Goal: Task Accomplishment & Management: Use online tool/utility

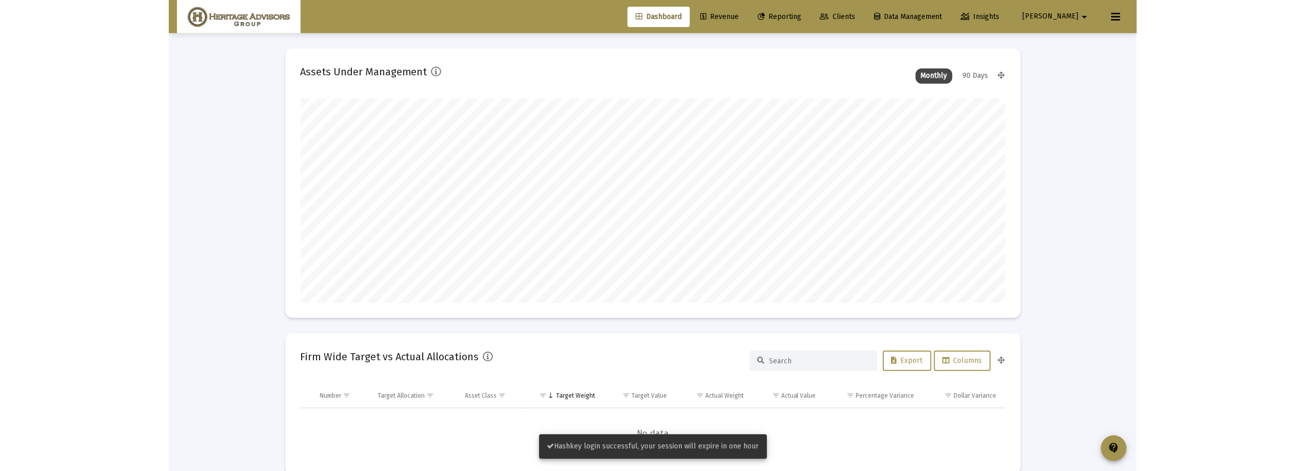
scroll to position [205, 381]
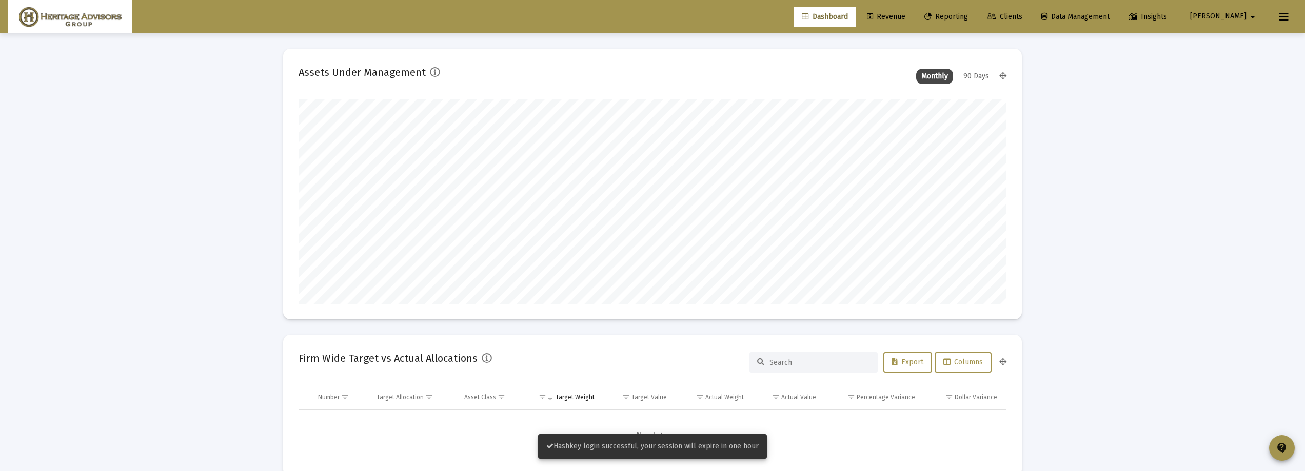
type input "[DATE]"
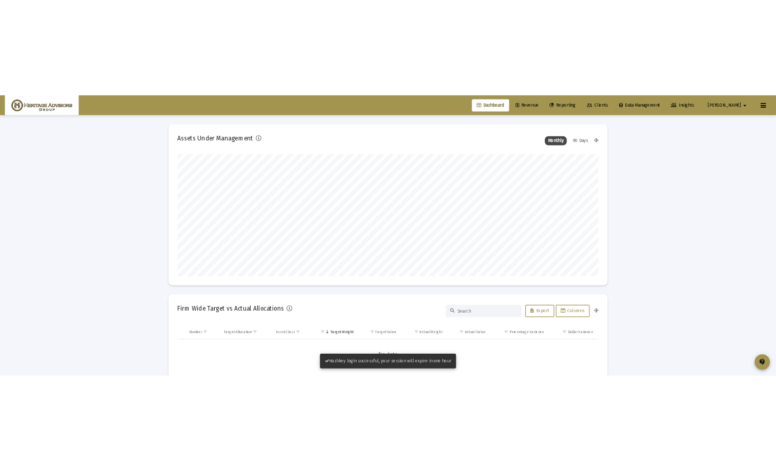
scroll to position [205, 331]
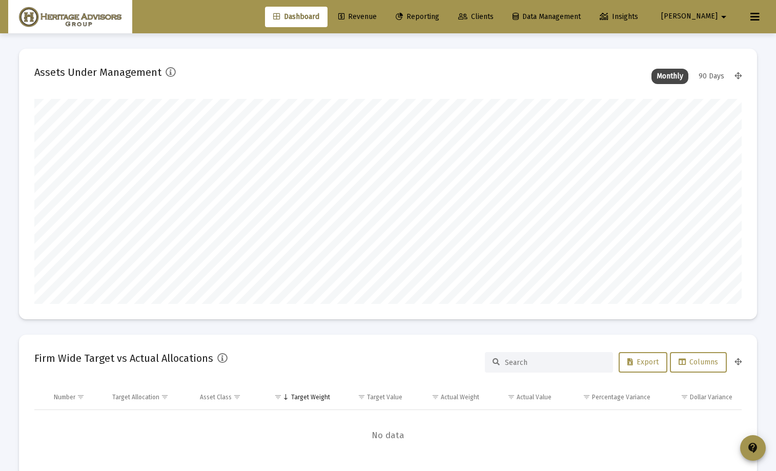
click at [385, 10] on link "Revenue" at bounding box center [357, 17] width 55 height 21
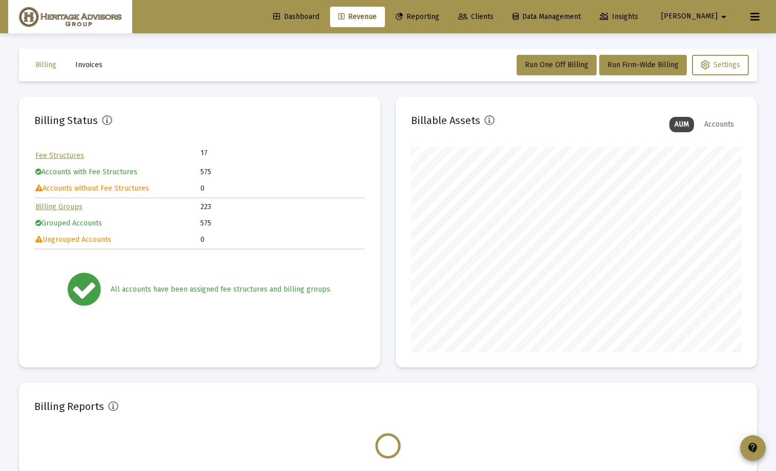
scroll to position [205, 331]
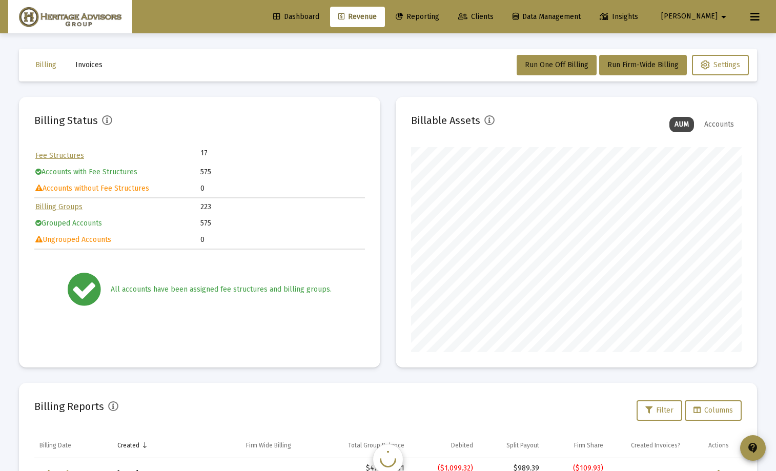
click at [101, 63] on button "Invoices" at bounding box center [89, 65] width 44 height 21
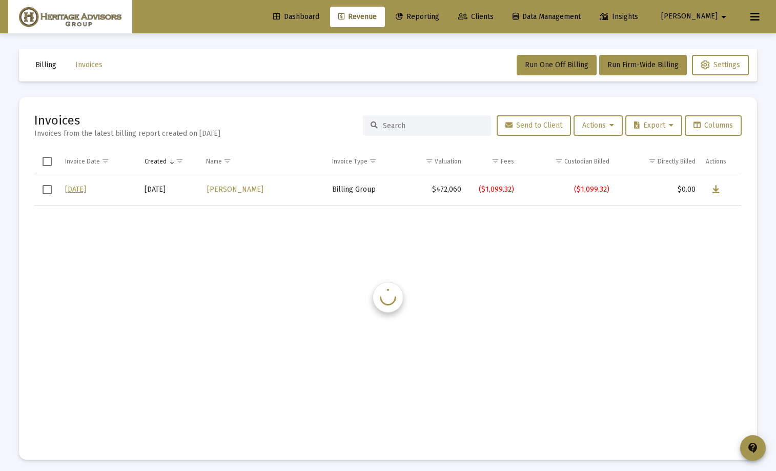
scroll to position [4, 0]
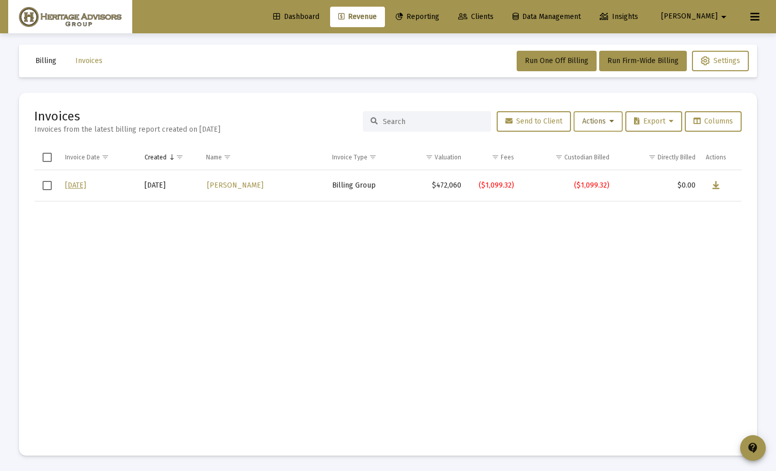
click at [588, 124] on span "Actions" at bounding box center [599, 121] width 32 height 9
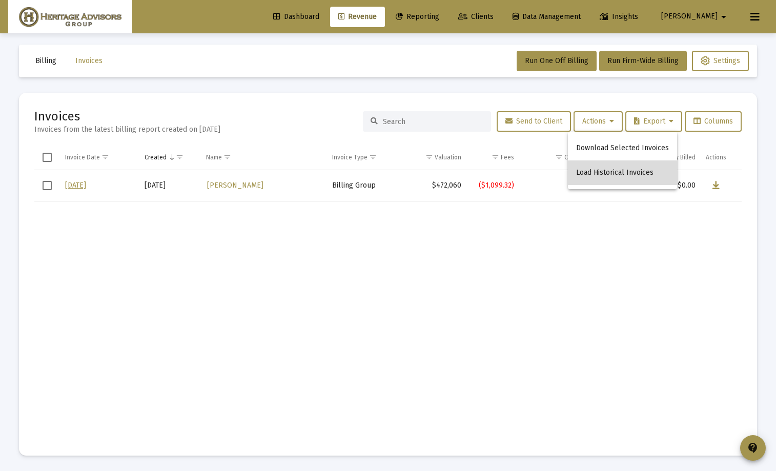
click at [625, 178] on button "Load Historical Invoices" at bounding box center [622, 173] width 109 height 25
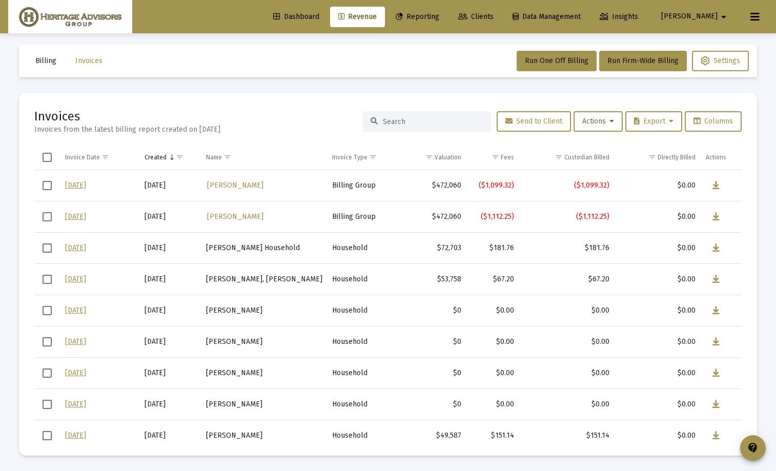
scroll to position [0, 0]
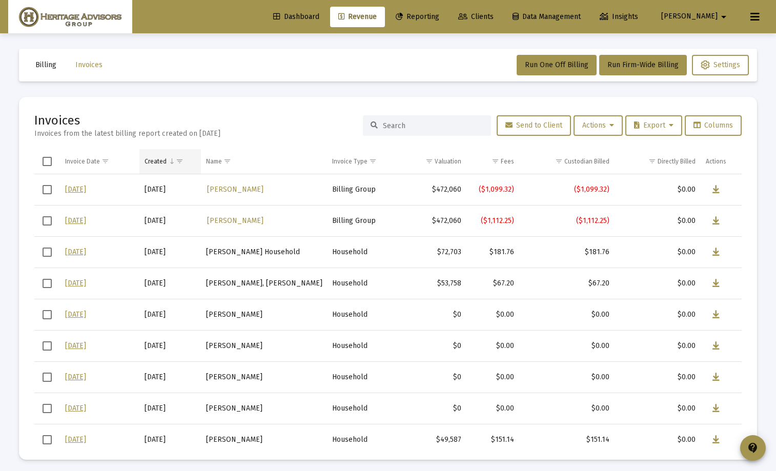
click at [165, 160] on div "Created" at bounding box center [156, 161] width 22 height 8
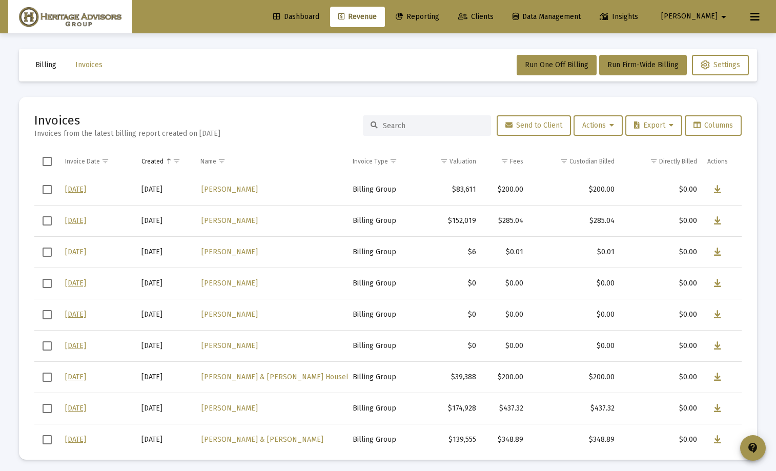
click at [165, 160] on span "Column Created" at bounding box center [169, 161] width 8 height 8
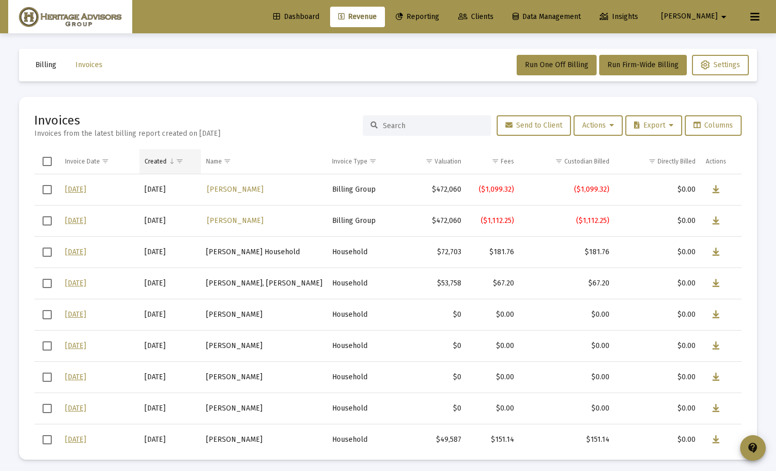
click at [176, 161] on span "Show filter options for column 'Created'" at bounding box center [180, 161] width 8 height 8
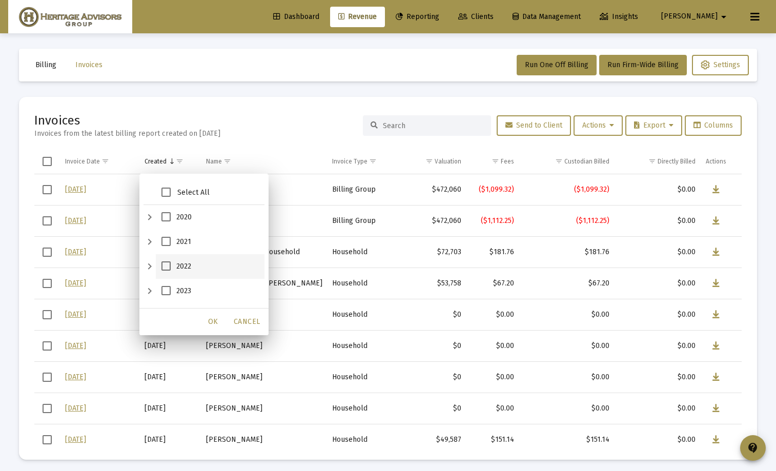
scroll to position [45, 0]
click at [150, 271] on div "2024" at bounding box center [150, 271] width 12 height 25
click at [254, 318] on span "Cancel" at bounding box center [247, 321] width 27 height 9
